Goal: Information Seeking & Learning: Find contact information

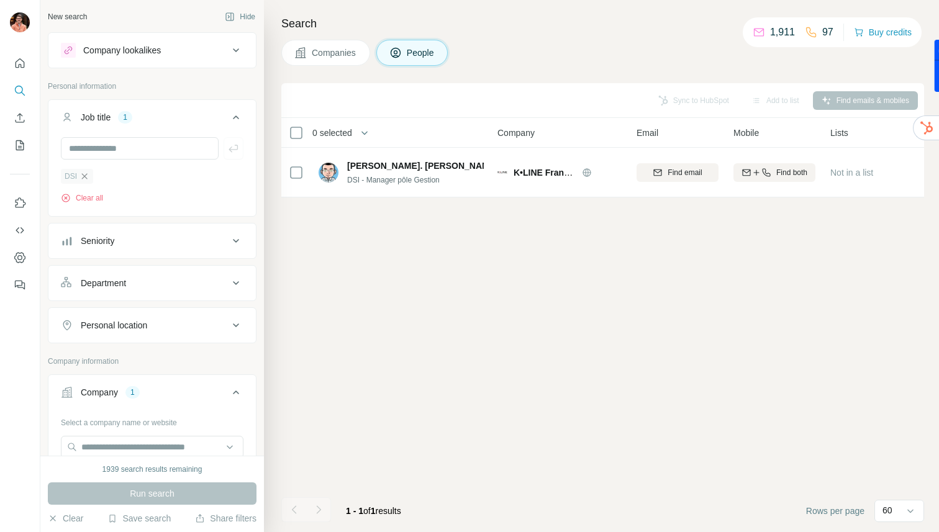
click at [85, 174] on icon "button" at bounding box center [84, 176] width 10 height 10
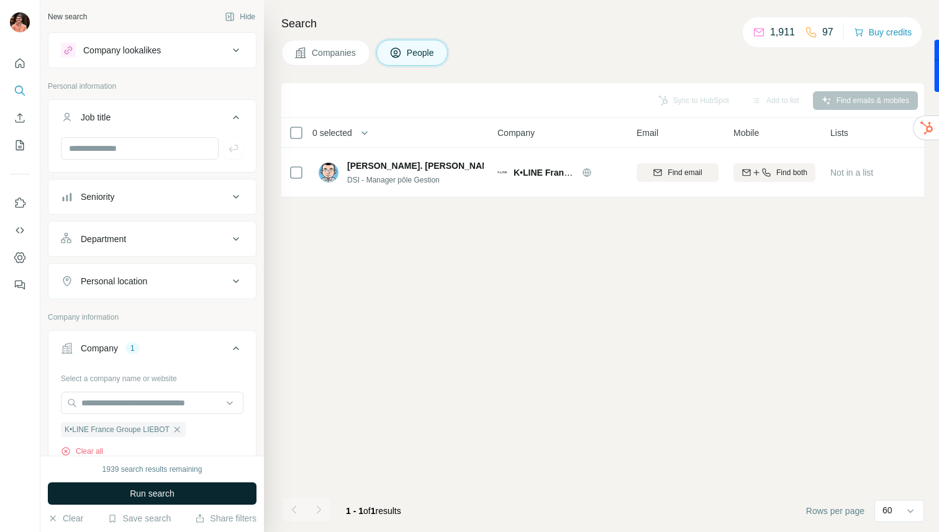
click at [148, 499] on span "Run search" at bounding box center [152, 493] width 45 height 12
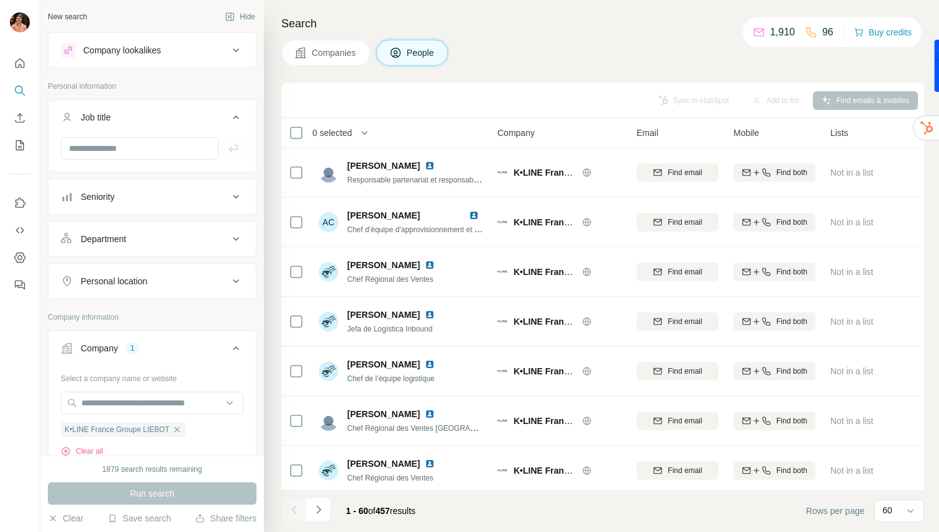
click at [157, 197] on div "Seniority" at bounding box center [145, 197] width 168 height 12
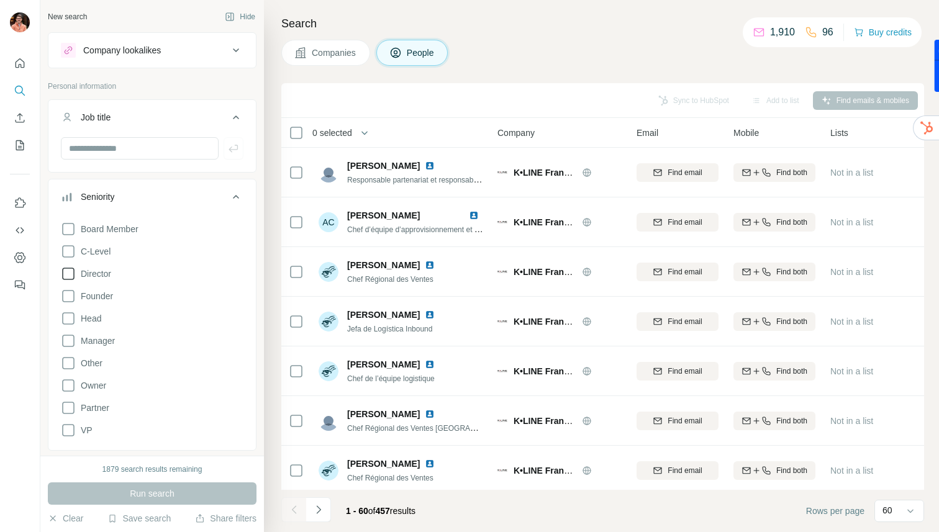
click at [96, 273] on span "Director" at bounding box center [93, 274] width 35 height 12
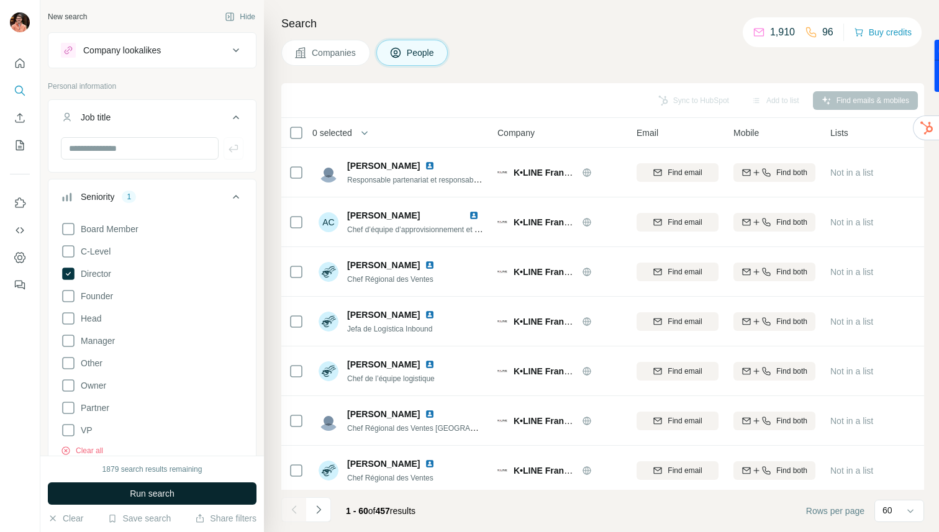
click at [136, 494] on span "Run search" at bounding box center [152, 493] width 45 height 12
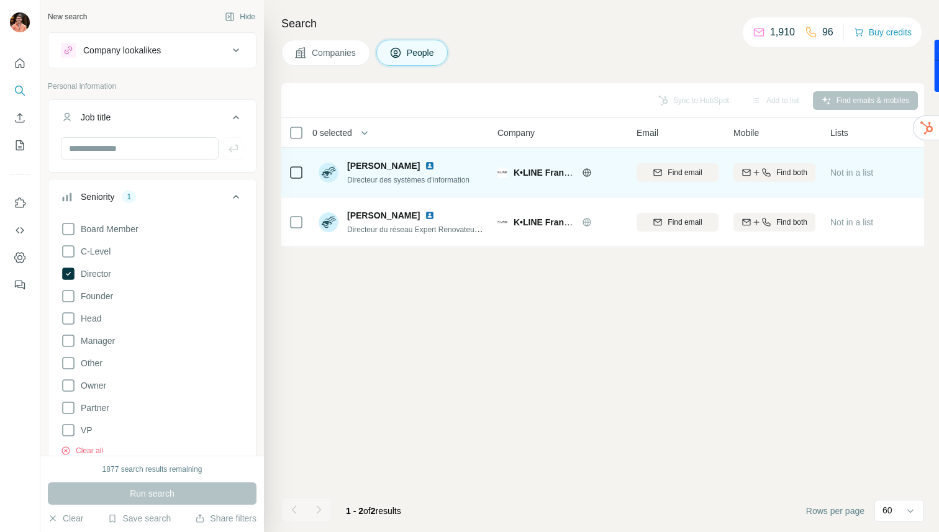
click at [425, 163] on img at bounding box center [430, 166] width 10 height 10
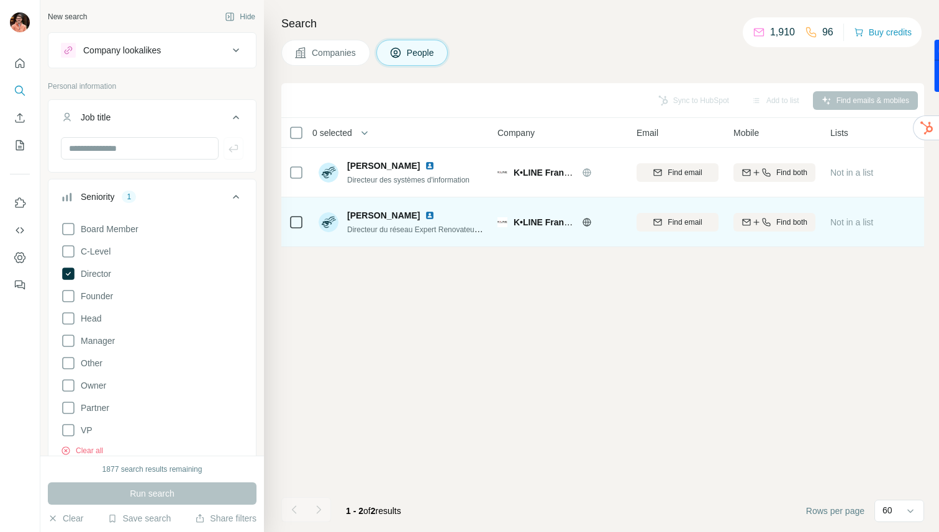
click at [425, 216] on img at bounding box center [430, 215] width 10 height 10
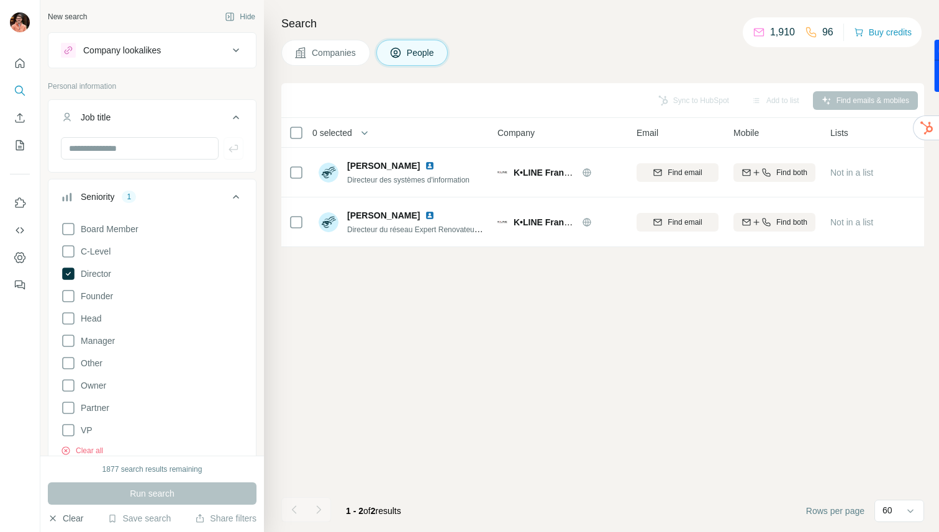
click at [75, 520] on button "Clear" at bounding box center [65, 518] width 35 height 12
click at [238, 115] on icon at bounding box center [235, 117] width 15 height 15
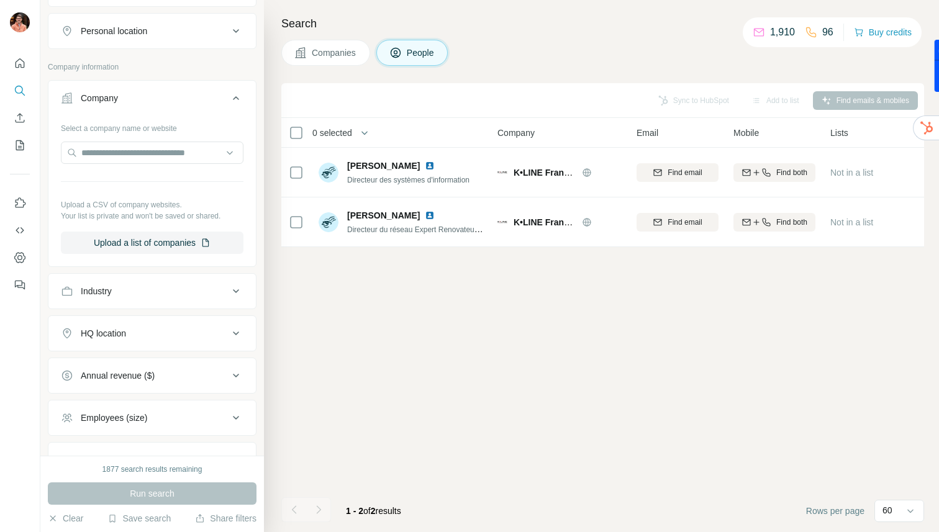
scroll to position [428, 0]
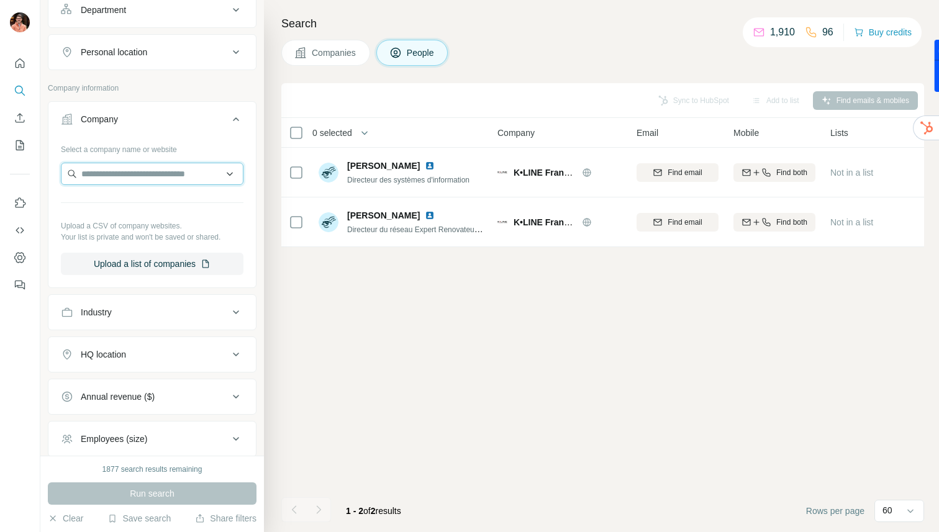
click at [133, 176] on input "text" at bounding box center [152, 174] width 183 height 22
paste input "*********"
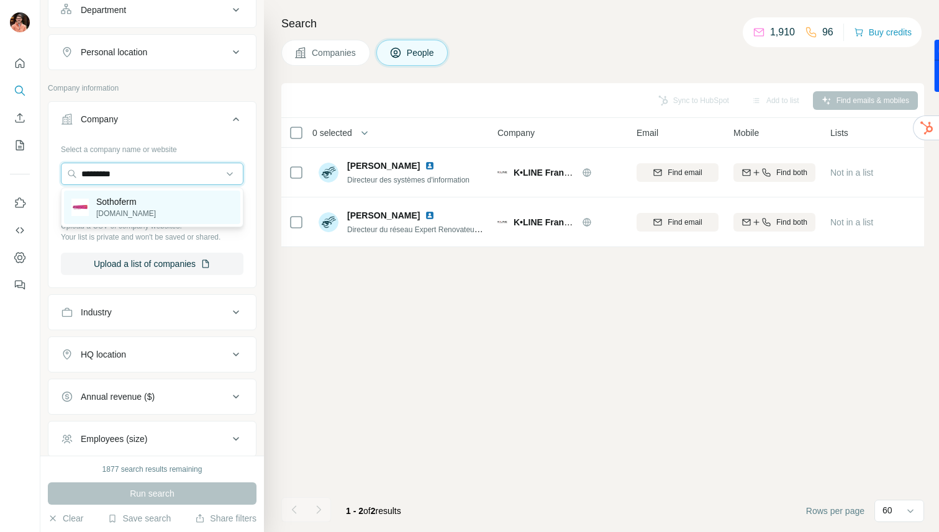
type input "*********"
click at [137, 201] on p "Sothoferm" at bounding box center [126, 202] width 60 height 12
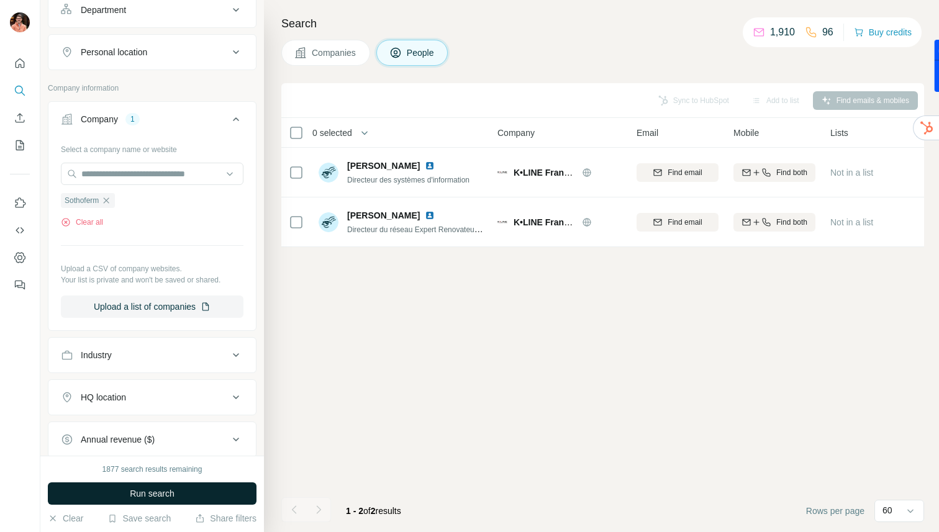
click at [122, 491] on button "Run search" at bounding box center [152, 493] width 209 height 22
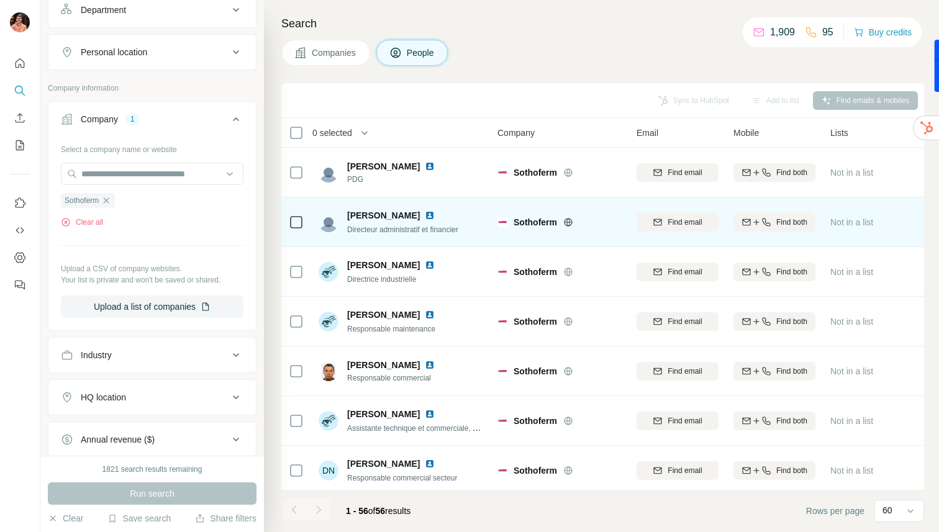
click at [425, 216] on img at bounding box center [430, 215] width 10 height 10
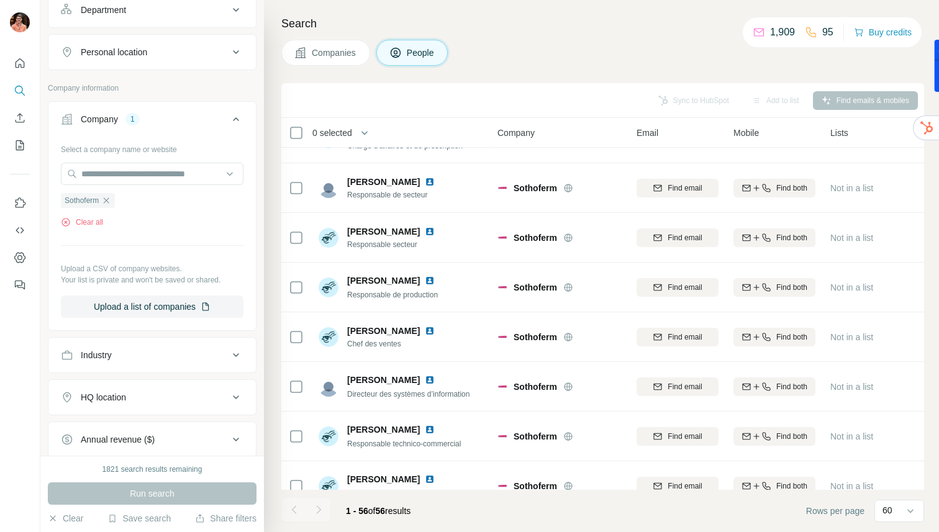
scroll to position [594, 0]
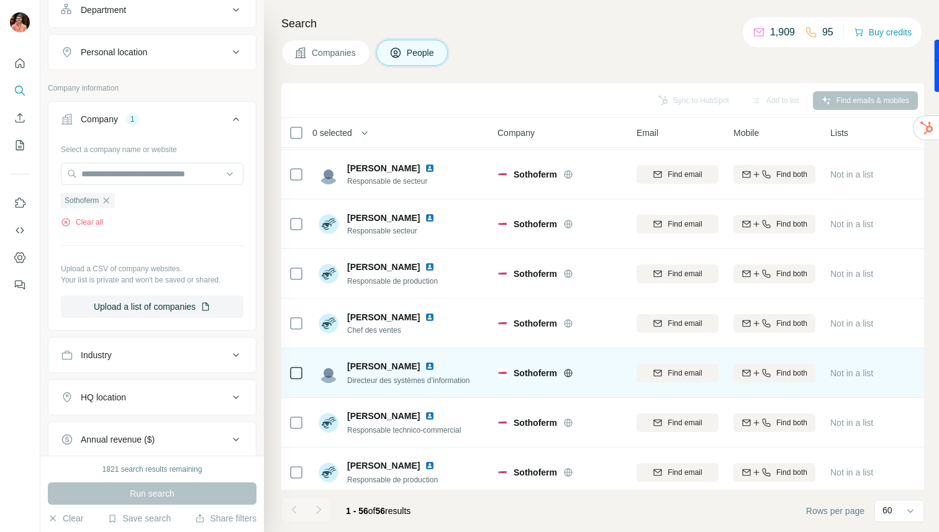
click at [430, 364] on img at bounding box center [430, 366] width 10 height 10
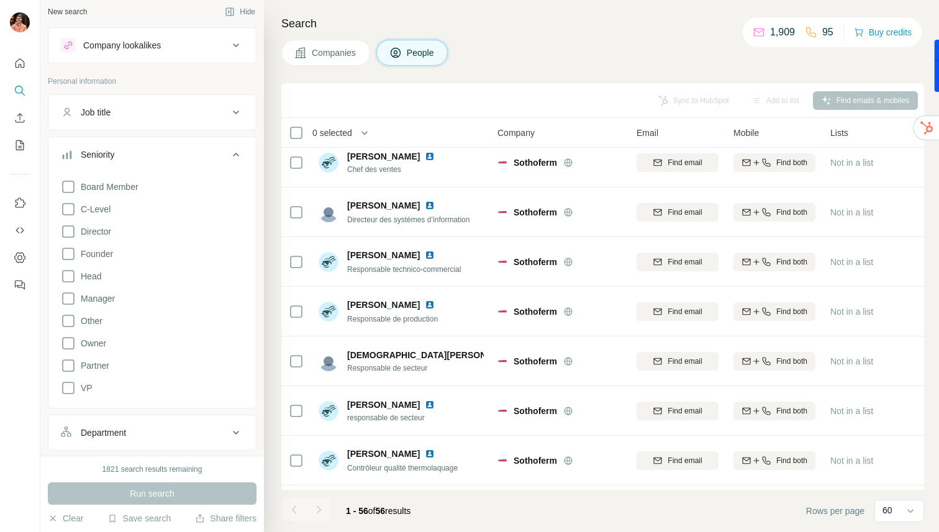
scroll to position [0, 0]
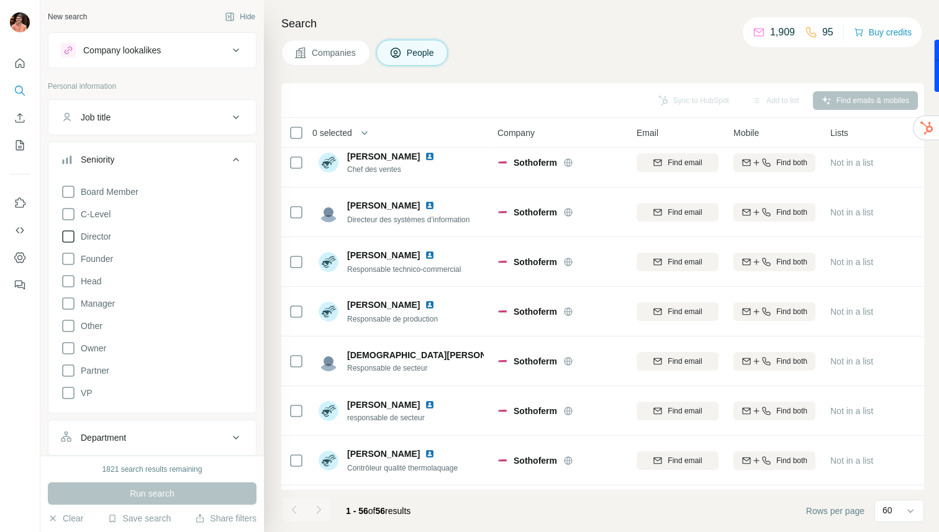
click at [100, 235] on span "Director" at bounding box center [93, 236] width 35 height 12
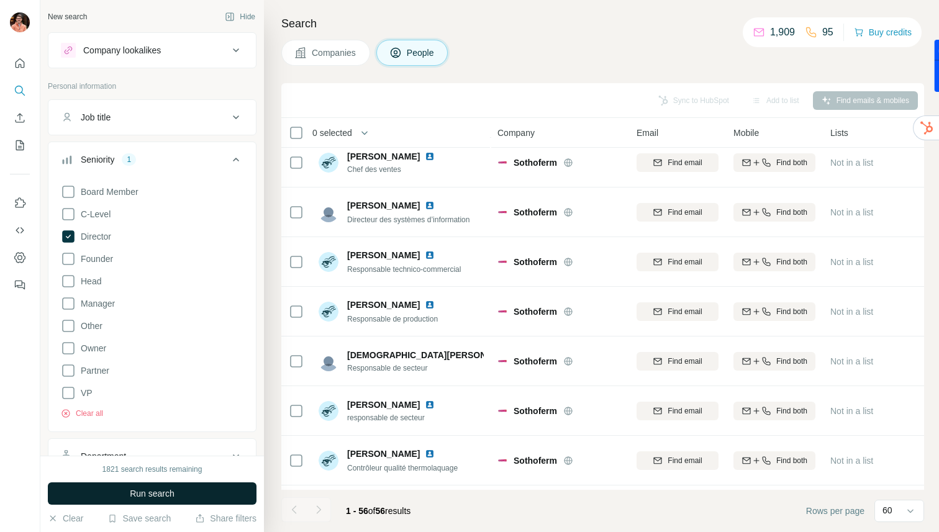
click at [145, 495] on span "Run search" at bounding box center [152, 493] width 45 height 12
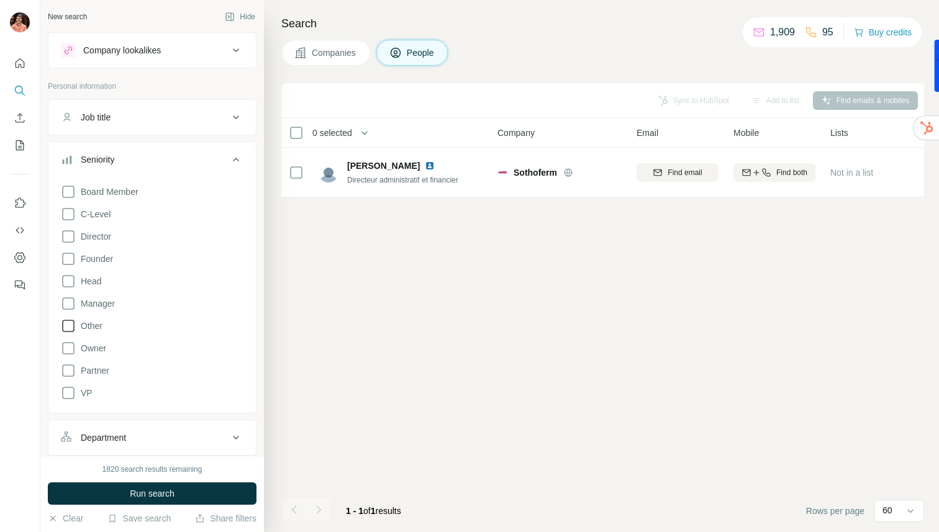
click at [79, 319] on label "Other" at bounding box center [82, 326] width 42 height 15
click at [78, 304] on span "Manager" at bounding box center [95, 303] width 39 height 12
click at [74, 325] on icon at bounding box center [68, 326] width 15 height 15
click at [149, 491] on span "Run search" at bounding box center [152, 493] width 45 height 12
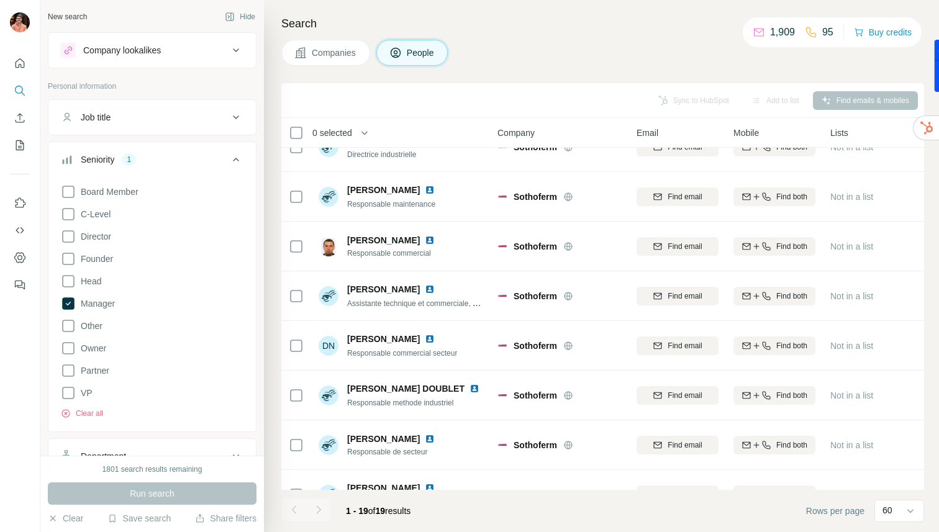
scroll to position [4, 0]
